Goal: Transaction & Acquisition: Purchase product/service

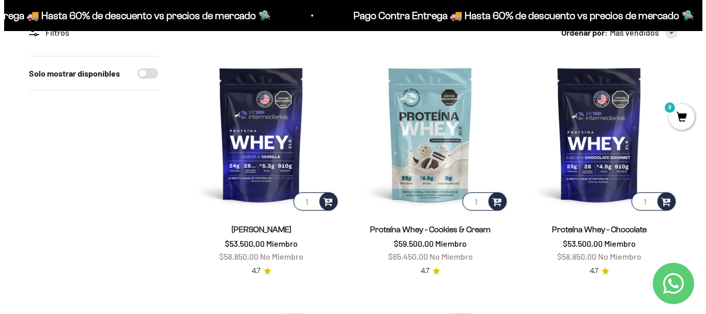
scroll to position [155, 0]
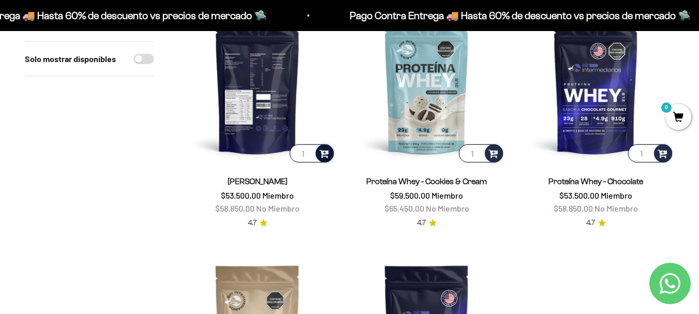
click at [324, 155] on span at bounding box center [324, 153] width 10 height 12
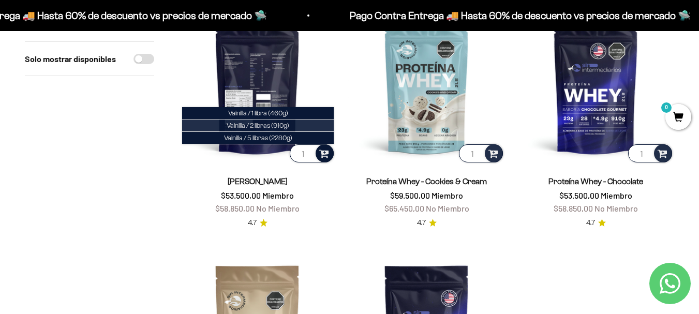
click at [280, 126] on span "Vainilla / 2 libras (910g)" at bounding box center [257, 126] width 63 height 8
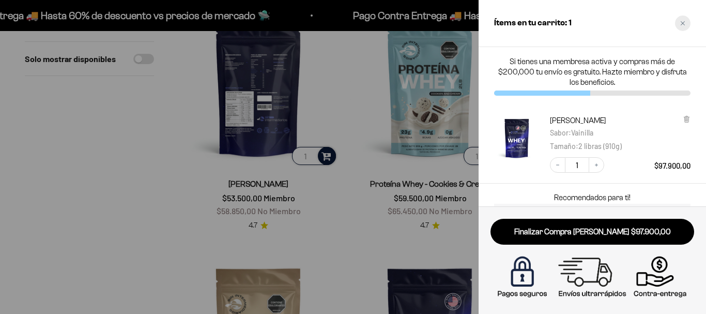
click at [684, 25] on icon "Close cart" at bounding box center [682, 23] width 5 height 5
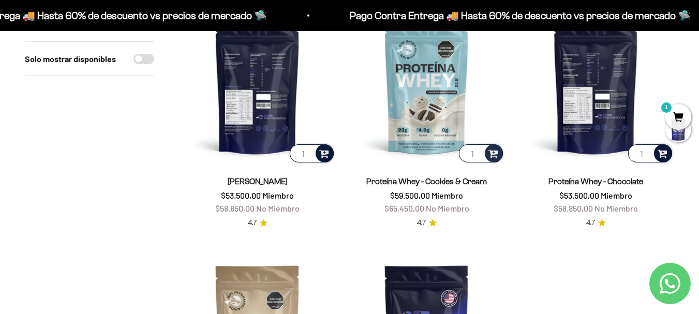
click at [664, 157] on span at bounding box center [662, 153] width 10 height 12
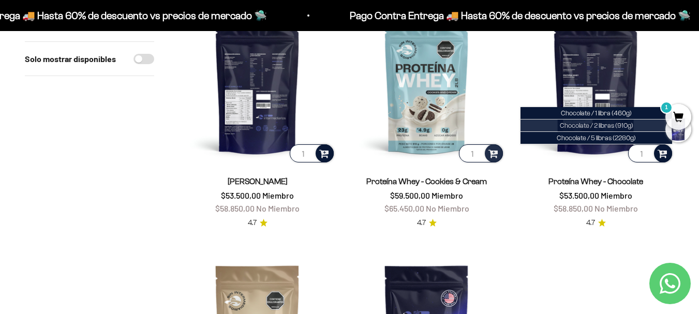
click at [610, 126] on span "Chocolate / 2 libras (910g)" at bounding box center [595, 126] width 73 height 8
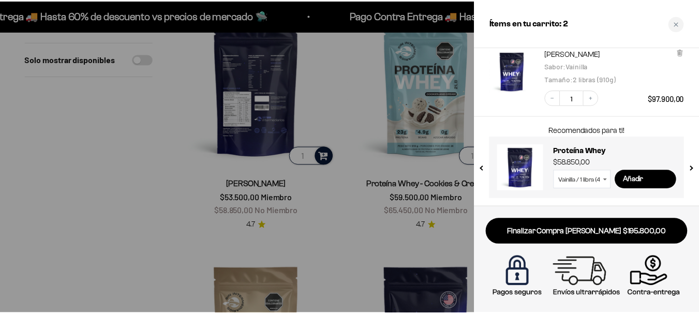
scroll to position [0, 0]
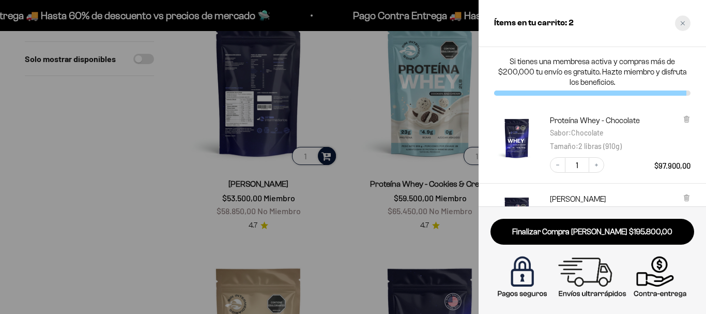
click at [682, 19] on div "Close cart" at bounding box center [683, 24] width 16 height 16
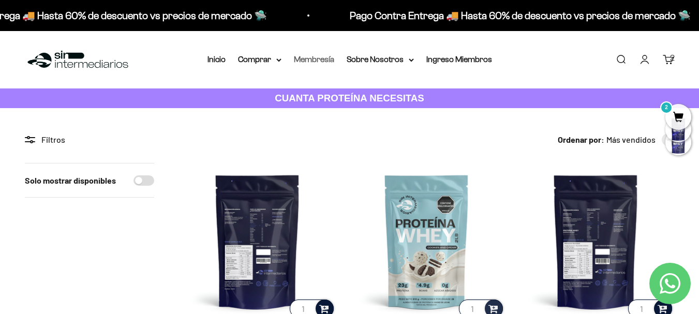
click at [315, 57] on link "Membresía" at bounding box center [314, 59] width 40 height 9
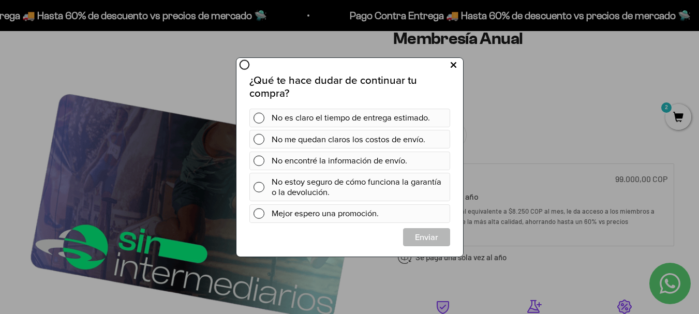
click at [456, 64] on button at bounding box center [452, 64] width 19 height 17
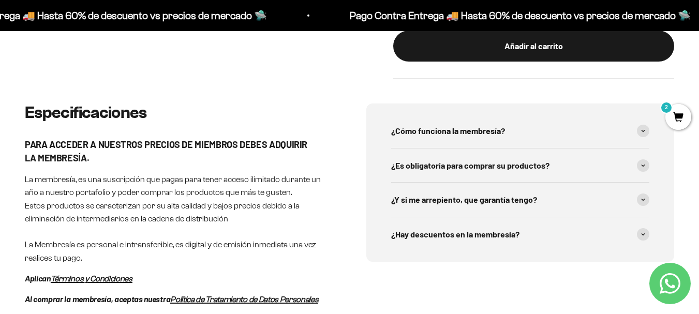
scroll to position [465, 0]
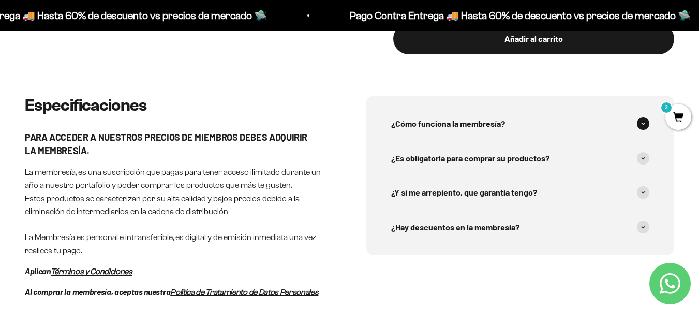
click at [520, 120] on div "¿Cómo funciona la membresía?" at bounding box center [520, 124] width 259 height 34
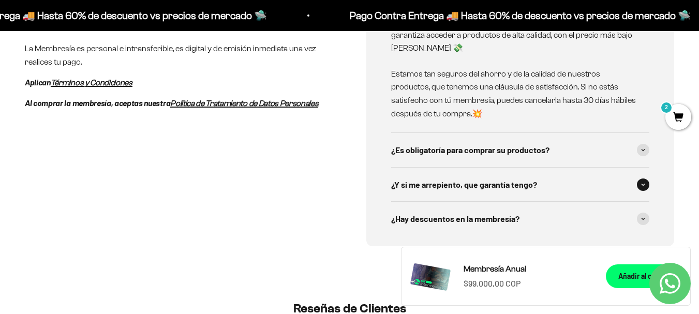
scroll to position [672, 0]
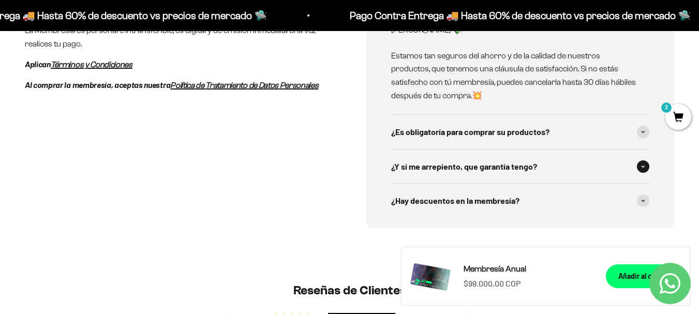
click at [571, 149] on div "¿Y si me arrepiento, que garantía tengo?" at bounding box center [520, 166] width 259 height 34
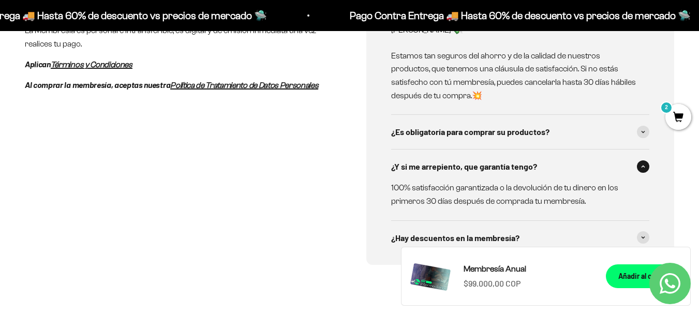
click at [571, 149] on div "¿Y si me arrepiento, que garantía tengo?" at bounding box center [520, 166] width 259 height 34
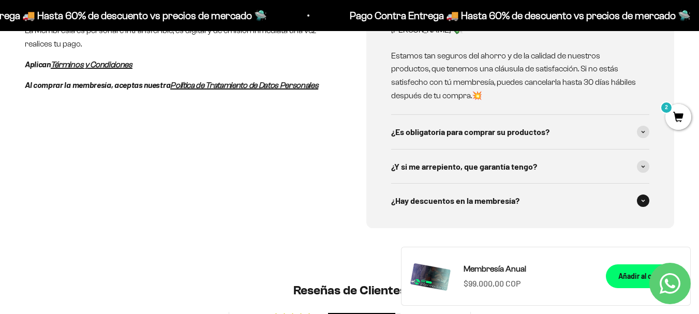
click at [584, 195] on div "¿Hay descuentos en la membresía?" at bounding box center [520, 201] width 259 height 34
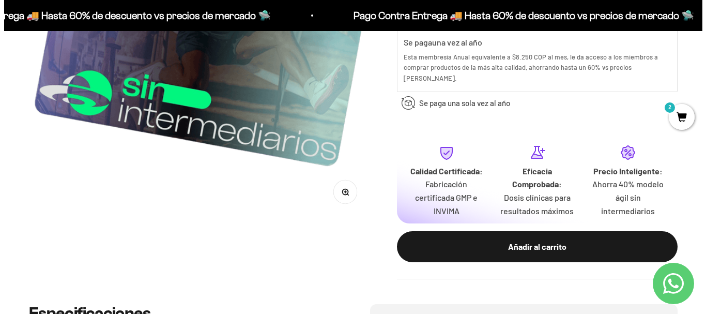
scroll to position [259, 0]
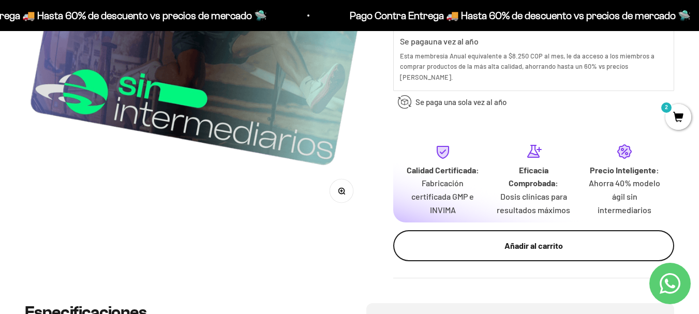
click at [563, 239] on div "Añadir al carrito" at bounding box center [533, 245] width 239 height 13
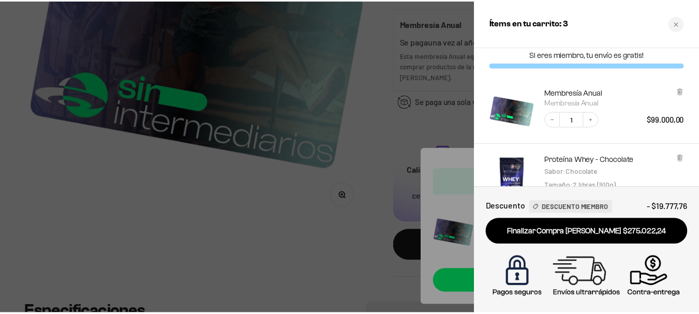
scroll to position [0, 0]
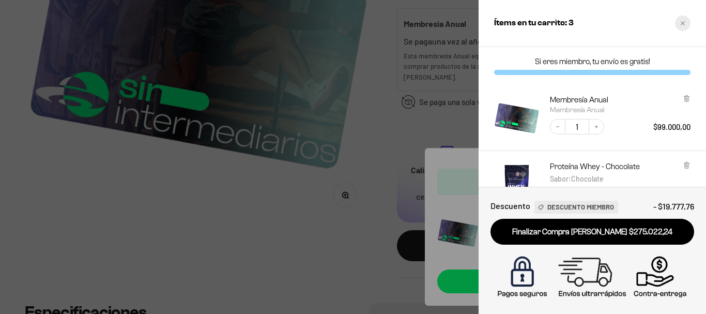
click at [684, 26] on div "Close cart" at bounding box center [683, 24] width 16 height 16
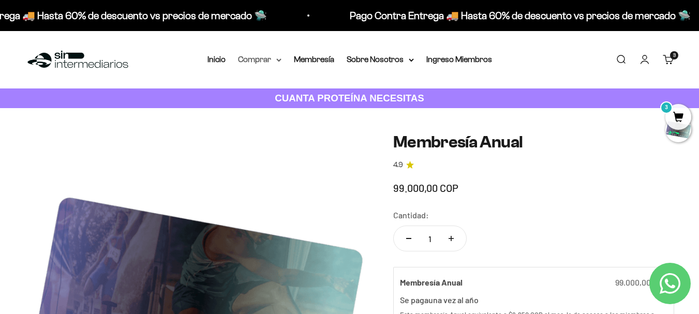
click at [278, 58] on icon at bounding box center [278, 60] width 5 height 4
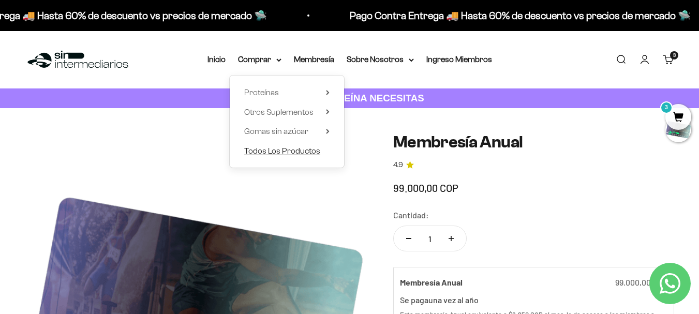
click at [314, 155] on span "Todos Los Productos" at bounding box center [282, 150] width 76 height 13
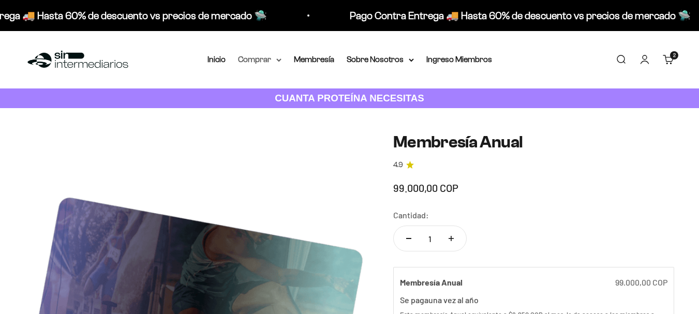
click at [278, 61] on icon at bounding box center [278, 60] width 5 height 4
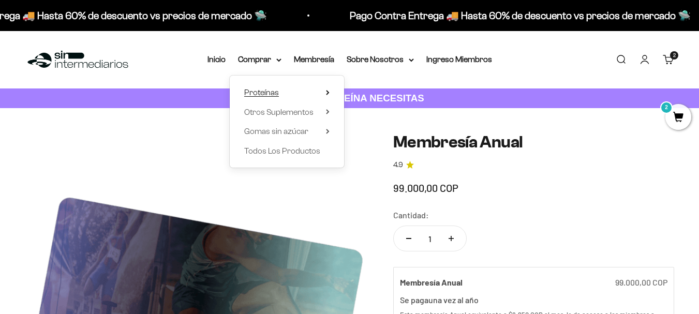
click at [322, 94] on summary "Proteínas" at bounding box center [286, 92] width 85 height 13
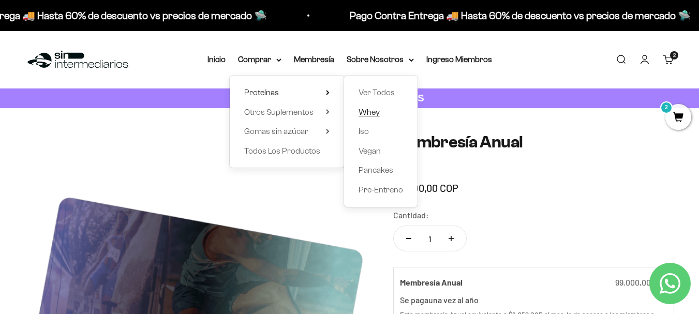
click at [376, 109] on span "Whey" at bounding box center [368, 112] width 21 height 9
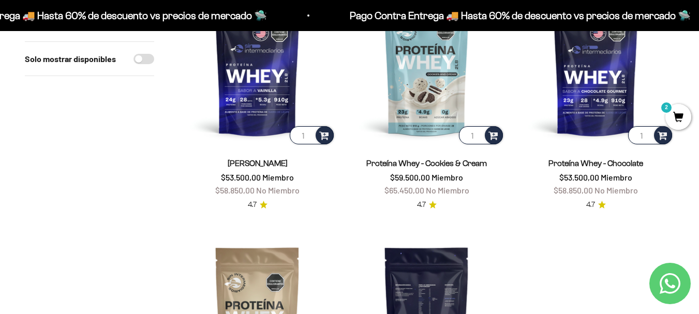
scroll to position [103, 0]
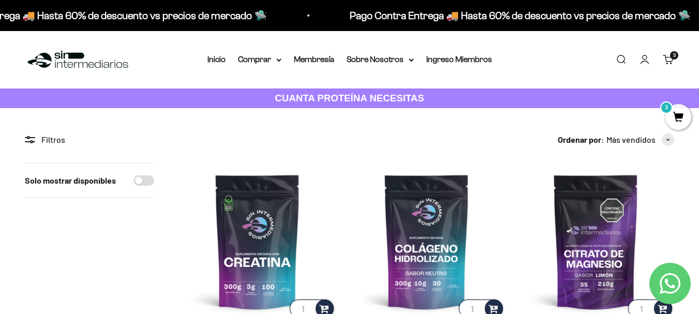
click at [680, 122] on span "3" at bounding box center [678, 117] width 26 height 26
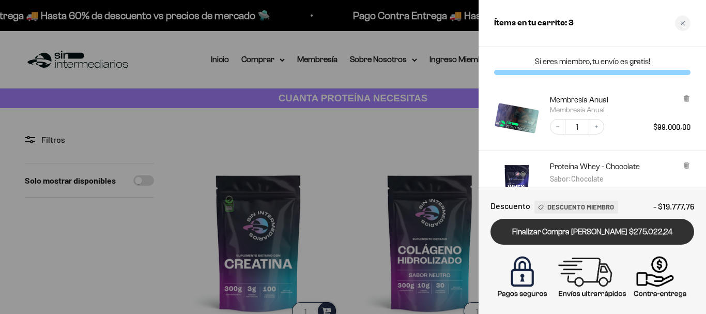
click at [653, 229] on link "Finalizar Compra [PERSON_NAME] $275.022,24" at bounding box center [593, 232] width 204 height 26
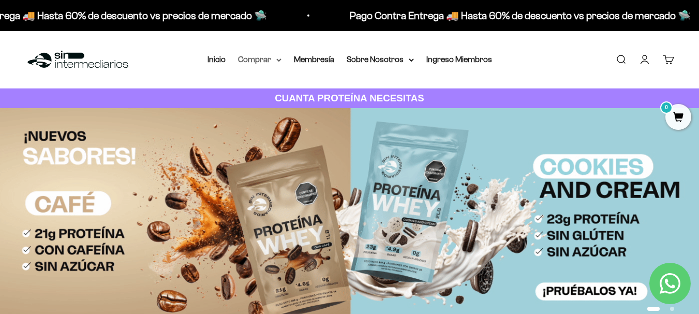
click at [278, 58] on icon at bounding box center [278, 60] width 5 height 4
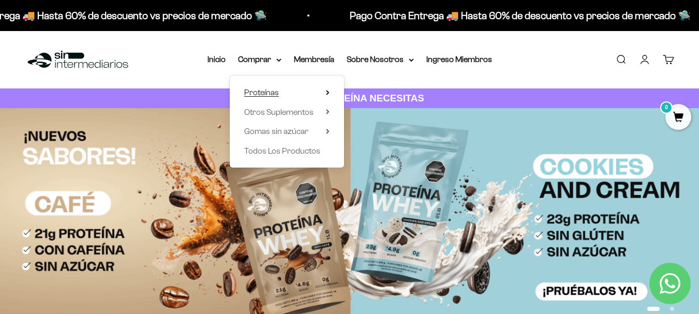
click at [327, 91] on icon at bounding box center [327, 92] width 2 height 4
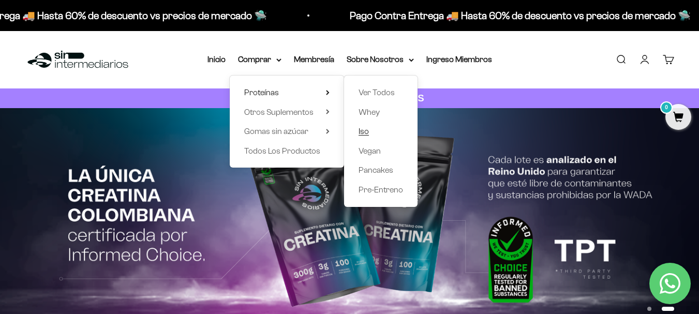
click at [376, 130] on link "Iso" at bounding box center [380, 131] width 44 height 13
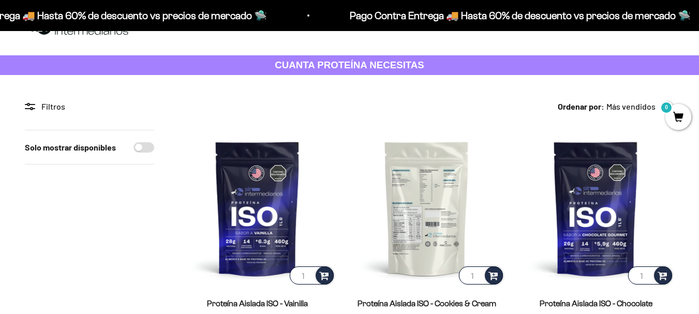
scroll to position [52, 0]
